Goal: Task Accomplishment & Management: Manage account settings

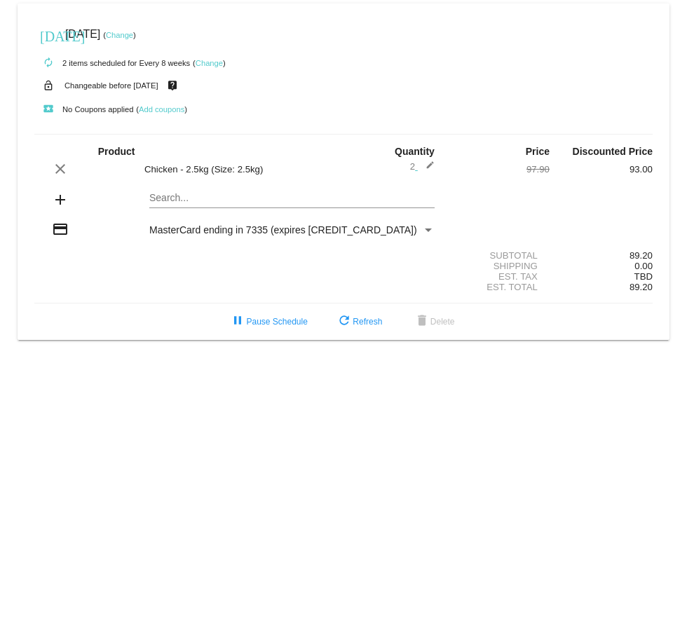
click at [430, 172] on mat-icon "edit" at bounding box center [426, 168] width 17 height 17
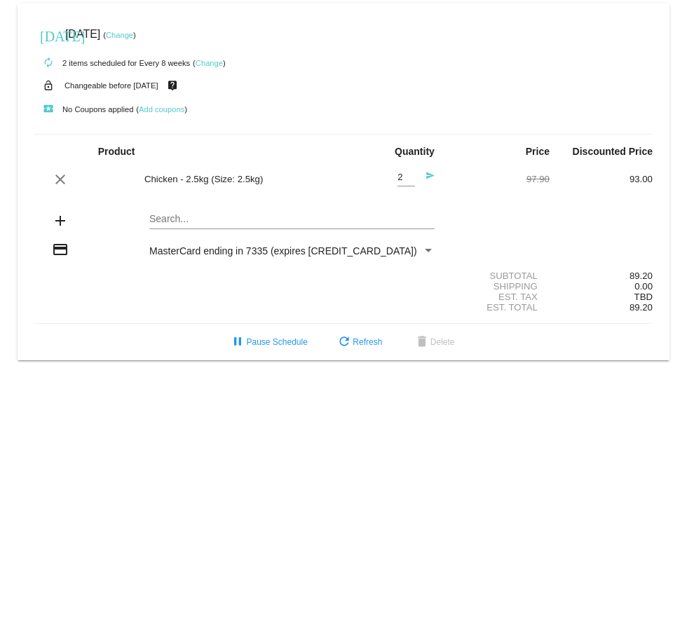
click at [201, 183] on div "Chicken - 2.5kg (Size: 2.5kg)" at bounding box center [240, 179] width 206 height 11
click at [168, 221] on mat-card "today Sep 10 2025 ( Change ) autorenew 2 items scheduled for Every 8 weeks ( Ch…" at bounding box center [344, 182] width 652 height 357
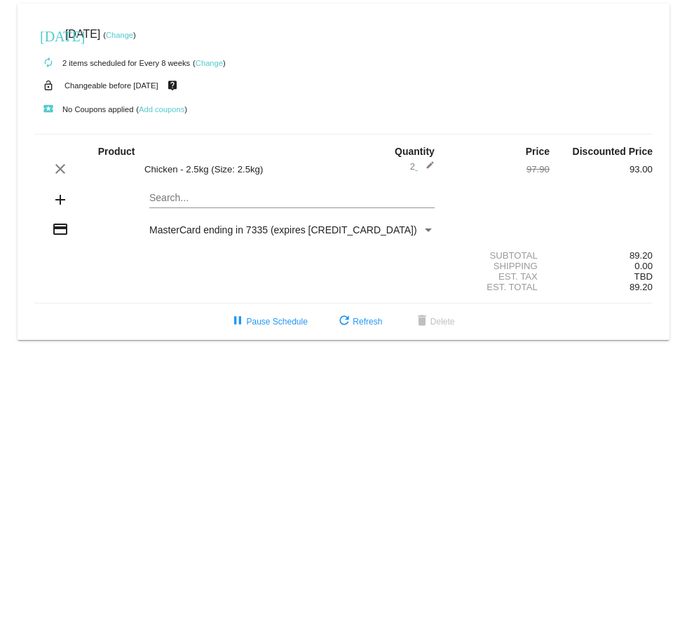
click at [181, 205] on div "Search..." at bounding box center [291, 194] width 285 height 27
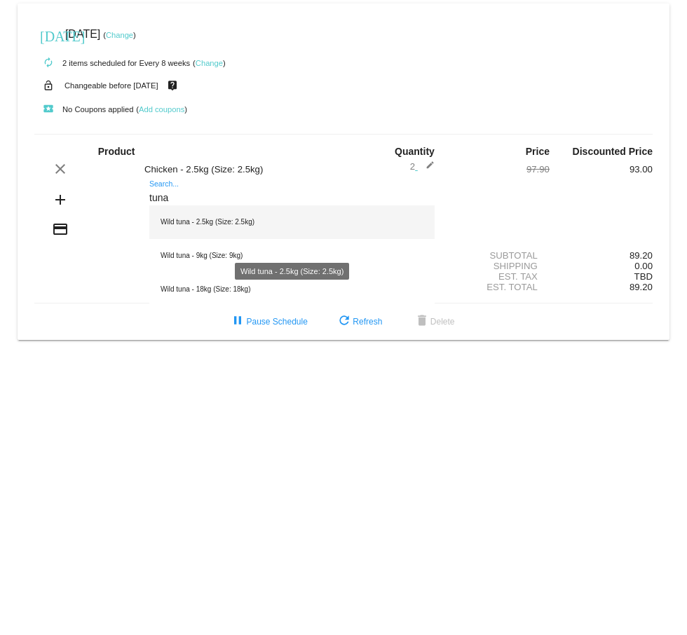
type input "tuna"
click at [242, 238] on div "Wild tuna - 2.5kg (Size: 2.5kg)" at bounding box center [291, 222] width 285 height 34
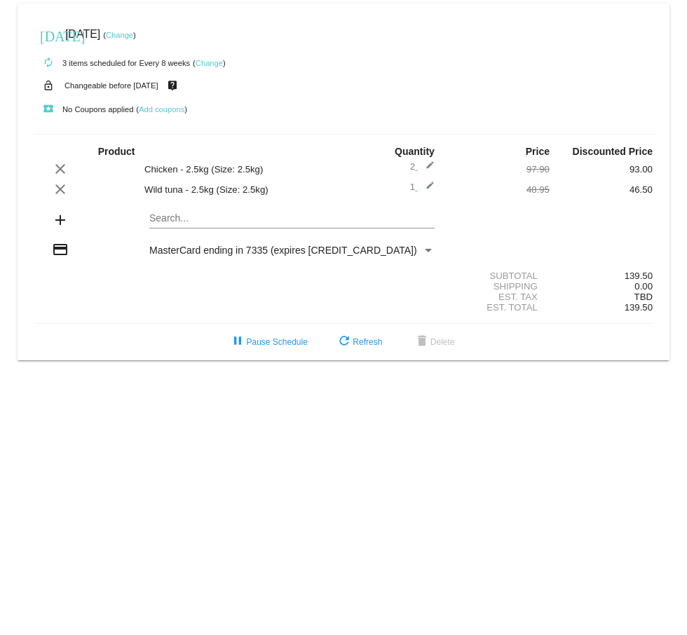
click at [432, 198] on mat-icon "edit" at bounding box center [426, 189] width 17 height 17
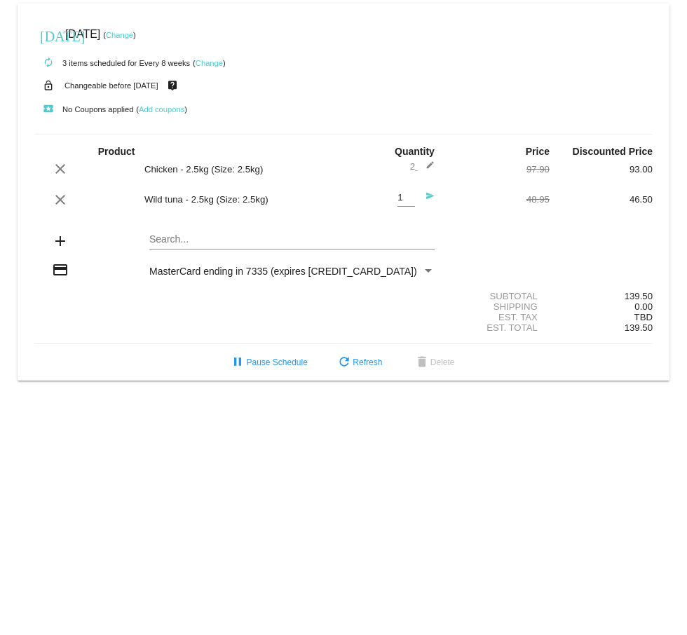
type input "2"
click at [410, 203] on input "2" at bounding box center [406, 198] width 18 height 11
click at [62, 172] on mat-icon "clear" at bounding box center [60, 168] width 17 height 17
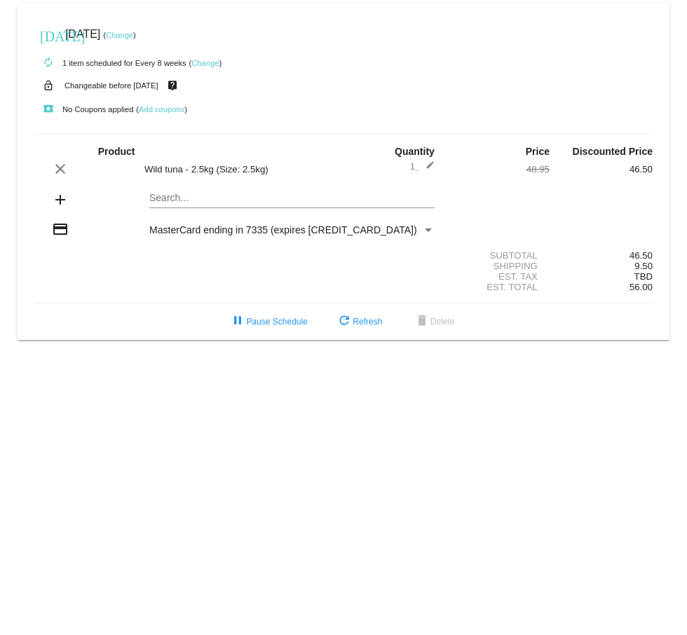
click at [426, 174] on mat-icon "edit" at bounding box center [426, 168] width 17 height 17
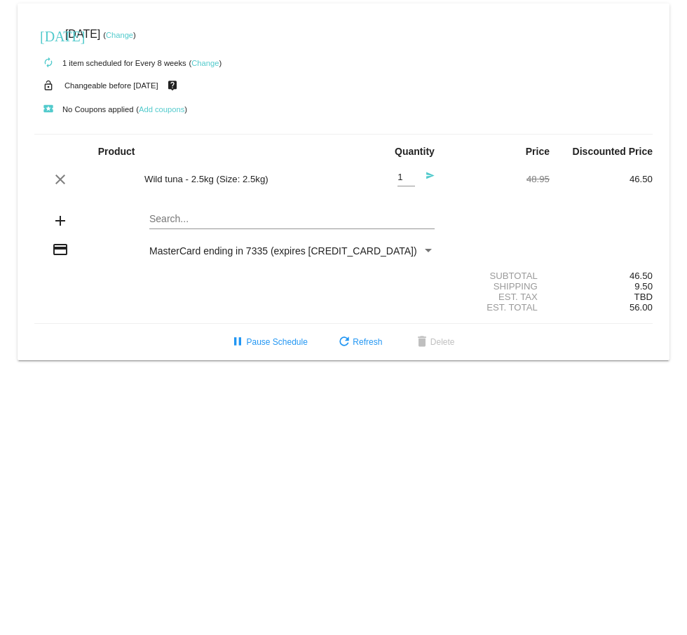
type input "2"
click at [409, 176] on input "2" at bounding box center [406, 177] width 18 height 11
click at [475, 196] on div "clear Wild tuna - 2.5kg (Size: 2.5kg) 2 Quantity send 48.95 46.50" at bounding box center [343, 179] width 618 height 38
click at [366, 345] on span "refresh Refresh" at bounding box center [359, 342] width 46 height 10
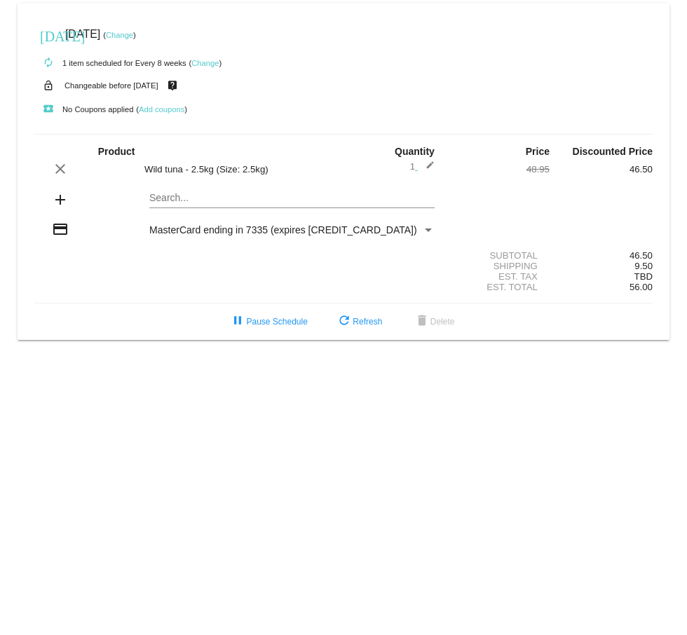
click at [430, 173] on mat-icon "edit" at bounding box center [426, 168] width 17 height 17
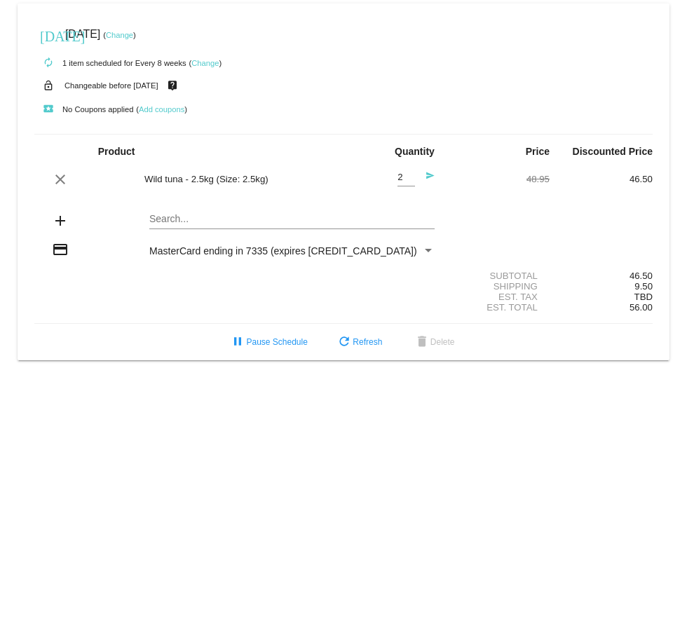
click at [411, 176] on input "2" at bounding box center [406, 177] width 18 height 11
click at [402, 180] on input "2" at bounding box center [406, 177] width 18 height 11
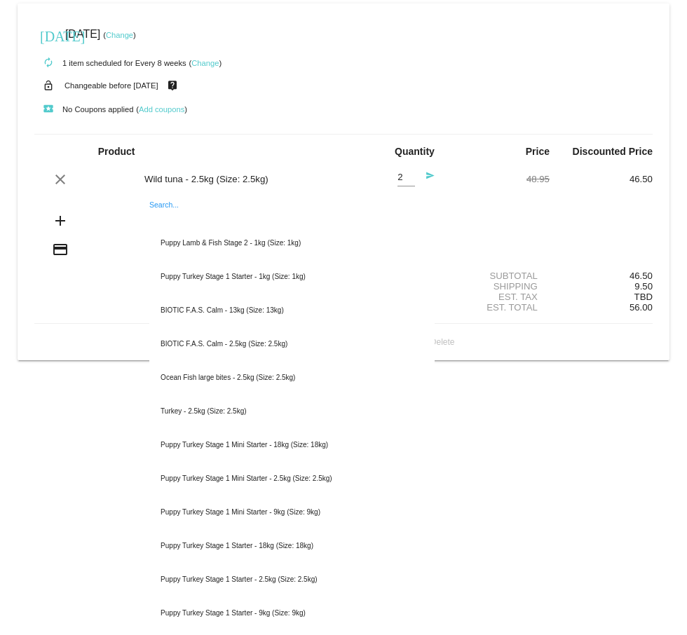
type input "1"
click at [411, 181] on input "1" at bounding box center [406, 177] width 18 height 11
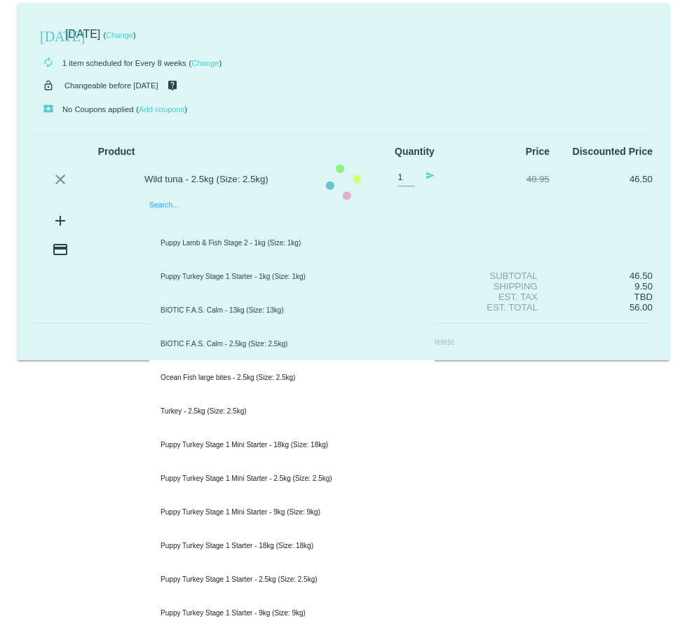
click at [170, 219] on mat-card "[DATE] [DATE] ( Change ) autorenew 1 item scheduled for Every 8 weeks ( Change …" at bounding box center [344, 182] width 652 height 357
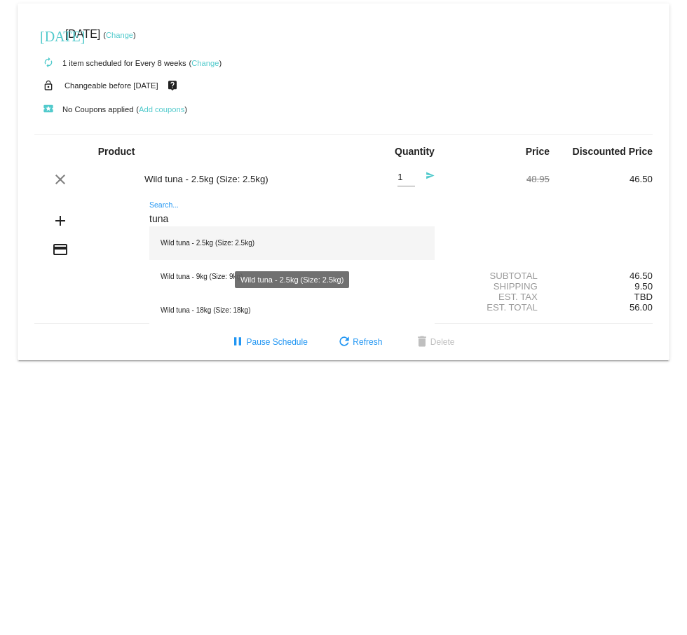
type input "tuna"
click at [196, 242] on div "Wild tuna - 2.5kg (Size: 2.5kg)" at bounding box center [291, 243] width 285 height 34
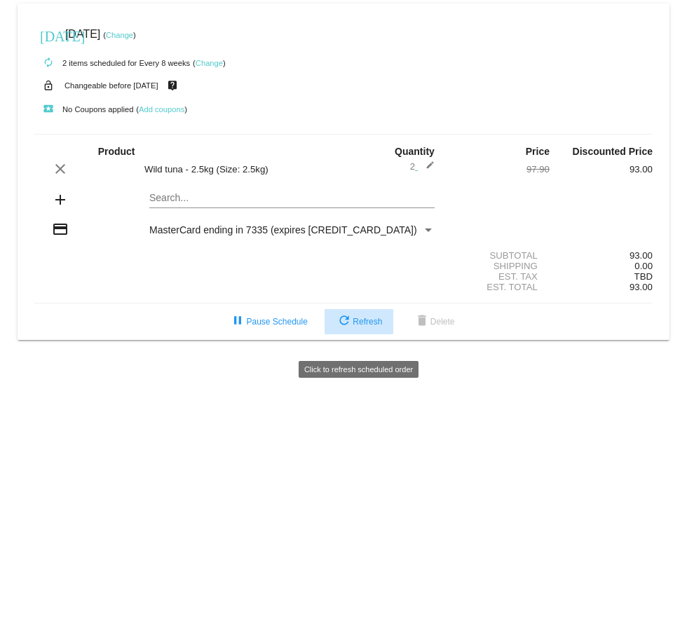
click at [360, 327] on span "refresh Refresh" at bounding box center [359, 322] width 46 height 10
